Goal: Task Accomplishment & Management: Use online tool/utility

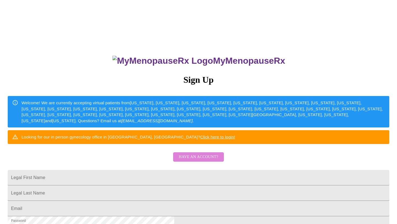
click at [199, 160] on span "Have an account?" at bounding box center [197, 156] width 39 height 7
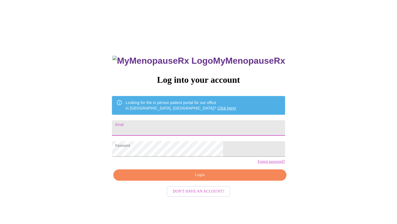
click at [158, 129] on input "Email" at bounding box center [198, 127] width 173 height 15
type input "[PERSON_NAME][EMAIL_ADDRESS][DOMAIN_NAME]"
click at [201, 178] on span "Login" at bounding box center [200, 174] width 160 height 7
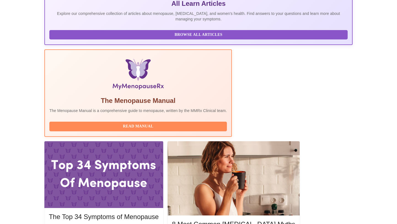
scroll to position [129, 0]
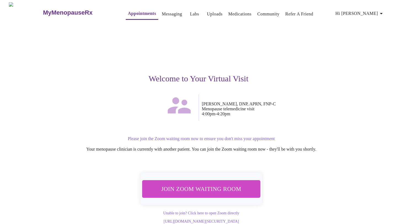
click at [205, 183] on span "Join Zoom Waiting Room" at bounding box center [201, 188] width 104 height 10
